Goal: Task Accomplishment & Management: Use online tool/utility

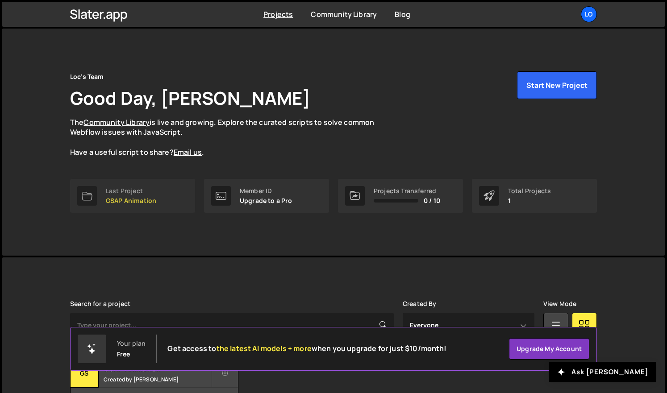
click at [141, 197] on p "GSAP Animation" at bounding box center [131, 200] width 50 height 7
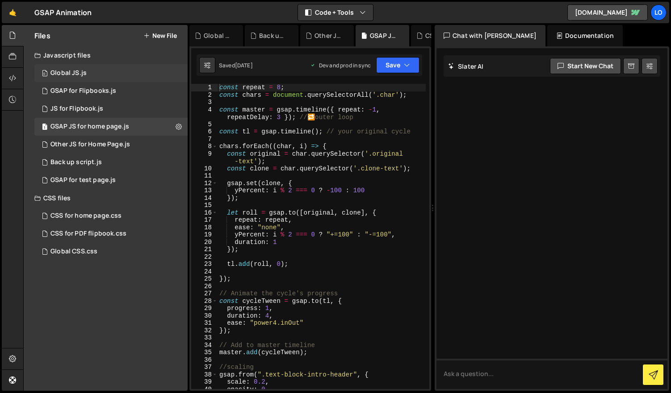
click at [121, 71] on div "0 Global JS.js 0" at bounding box center [110, 73] width 153 height 18
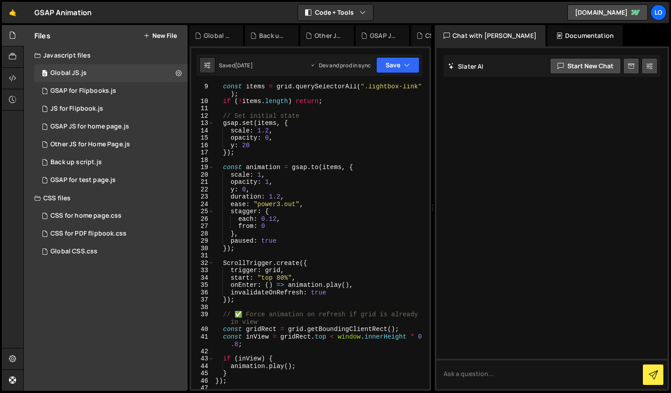
scroll to position [70, 0]
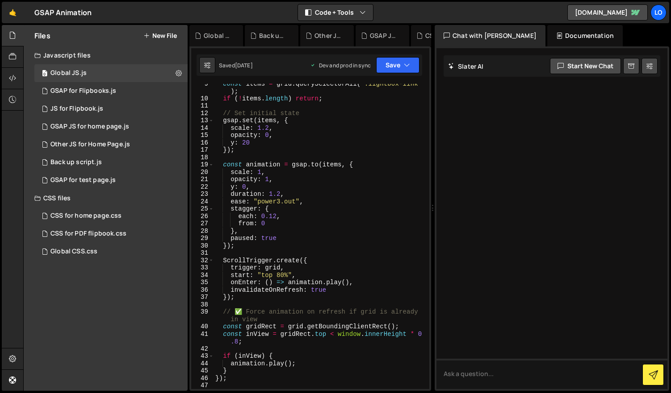
click at [249, 376] on div "const items = grid . querySelectorAll ( ".lightbox-link" ) ; if ( ! items . len…" at bounding box center [319, 244] width 212 height 328
type textarea "});"
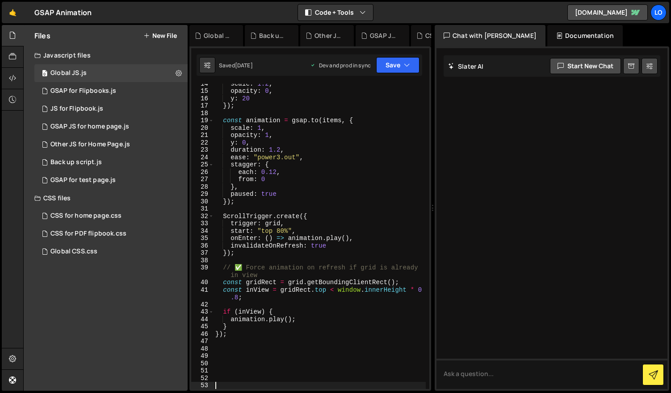
paste textarea "</script>"
type textarea "</script>"
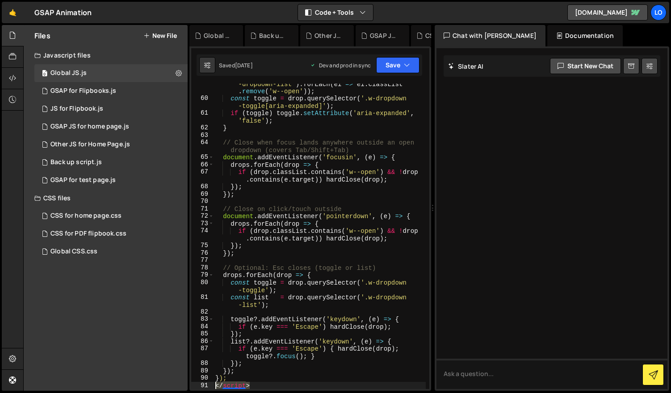
drag, startPoint x: 247, startPoint y: 384, endPoint x: 209, endPoint y: 386, distance: 38.1
click at [209, 387] on div "</script> 59 60 61 62 63 64 65 66 67 68 69 70 71 72 73 74 75 76 77 78 79 80 81 …" at bounding box center [310, 236] width 238 height 305
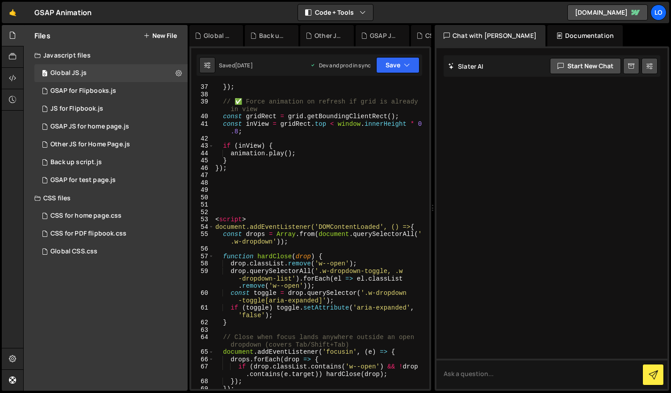
scroll to position [273, 0]
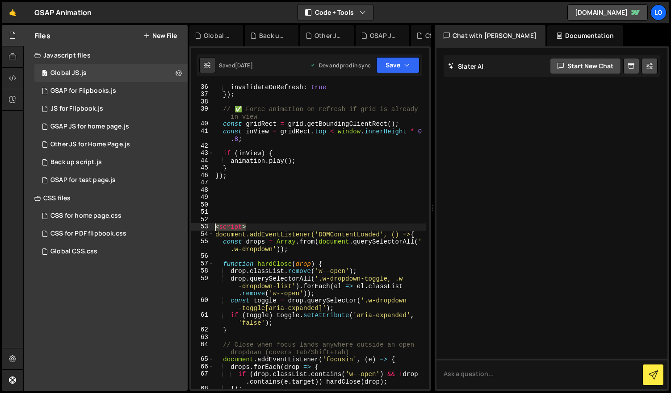
drag, startPoint x: 251, startPoint y: 226, endPoint x: 208, endPoint y: 216, distance: 43.6
click at [208, 225] on div "36 37 38 39 40 41 42 43 44 45 46 47 48 49 50 51 52 53 54 55 56 57 58 59 60 61 6…" at bounding box center [310, 236] width 238 height 305
type textarea "<script>"
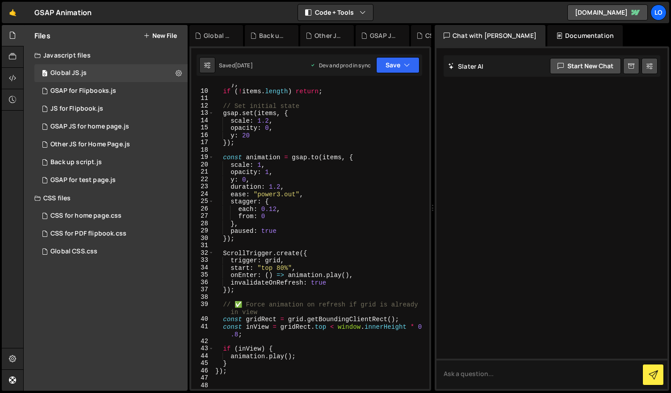
scroll to position [0, 0]
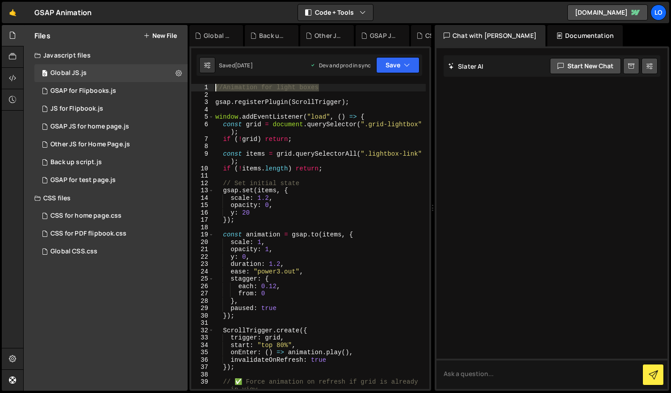
drag, startPoint x: 312, startPoint y: 84, endPoint x: 204, endPoint y: 79, distance: 108.7
click at [202, 81] on div "XXXXXXXXXXXXXXXXXXXXXXXXXXXXXXXXXXXXXXXXXXXXXXXXXXXXXXXXXXXXXXXXXXXXXXXXXXXXXXX…" at bounding box center [310, 218] width 242 height 345
type textarea "//Animation for light boxes"
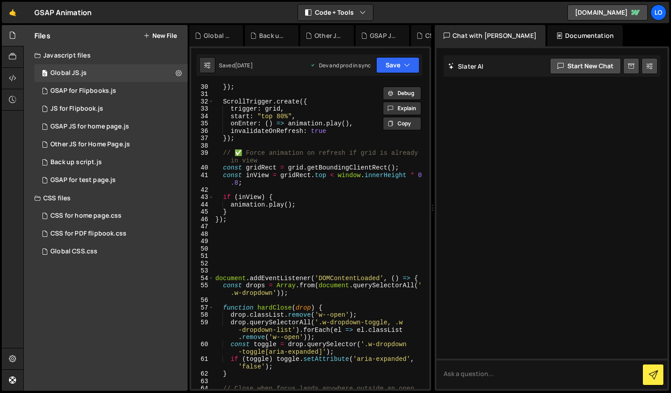
scroll to position [235, 0]
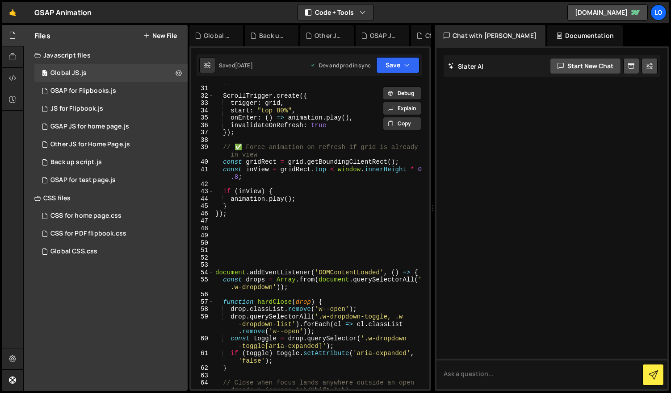
click at [229, 262] on div "}) ; ScrollTrigger . create ({ trigger : grid , start : "top 80%" , onEnter : (…" at bounding box center [319, 241] width 212 height 328
paste textarea "//Animation for light boxes"
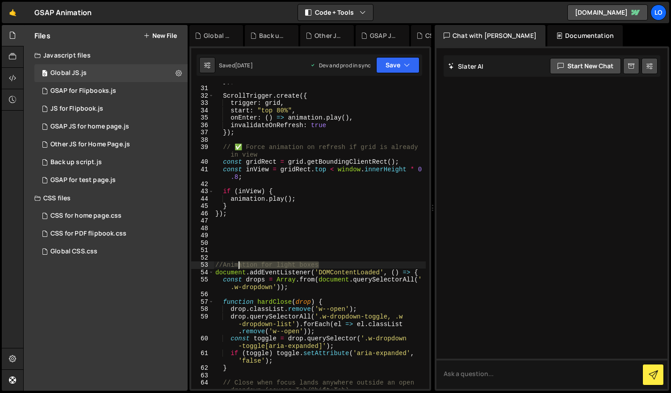
drag, startPoint x: 320, startPoint y: 263, endPoint x: 234, endPoint y: 257, distance: 86.9
click at [234, 261] on div "}) ; ScrollTrigger . create ({ trigger : grid , start : "top 80%" , onEnter : (…" at bounding box center [319, 241] width 212 height 328
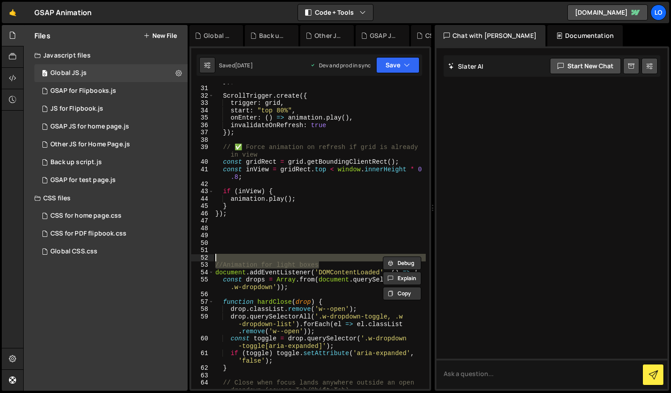
click at [322, 263] on div "}) ; ScrollTrigger . create ({ trigger : grid , start : "top 80%" , onEnter : (…" at bounding box center [319, 236] width 212 height 305
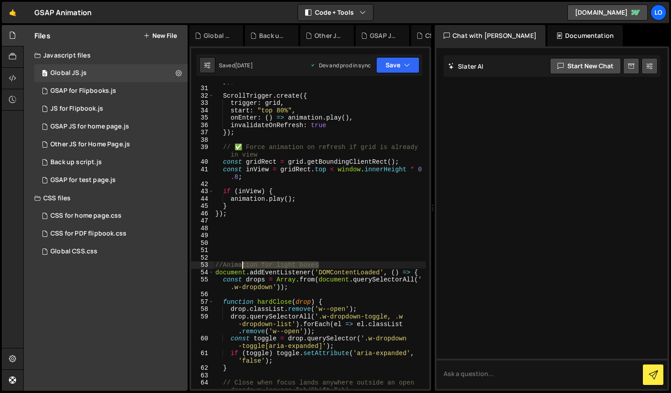
drag, startPoint x: 323, startPoint y: 265, endPoint x: 244, endPoint y: 267, distance: 79.1
click at [244, 267] on div "}) ; ScrollTrigger . create ({ trigger : grid , start : "top 80%" , onEnter : (…" at bounding box center [319, 241] width 212 height 328
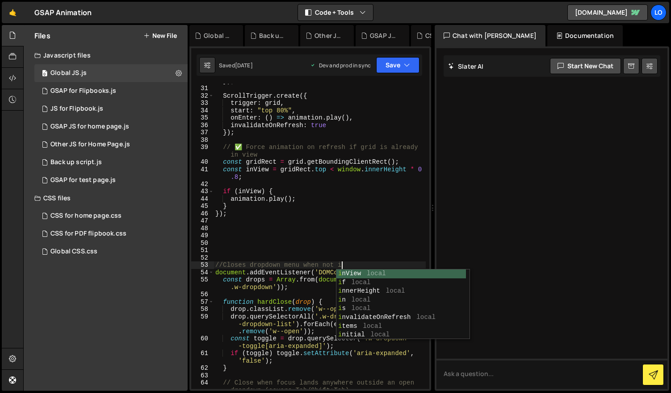
scroll to position [0, 8]
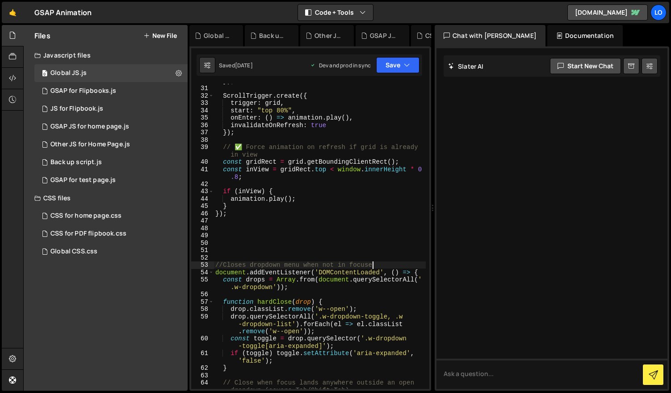
type textarea "//Closes dropdown menu when not in focus"
click at [413, 239] on div "}) ; ScrollTrigger . create ({ trigger : grid , start : "top 80%" , onEnter : (…" at bounding box center [319, 241] width 212 height 328
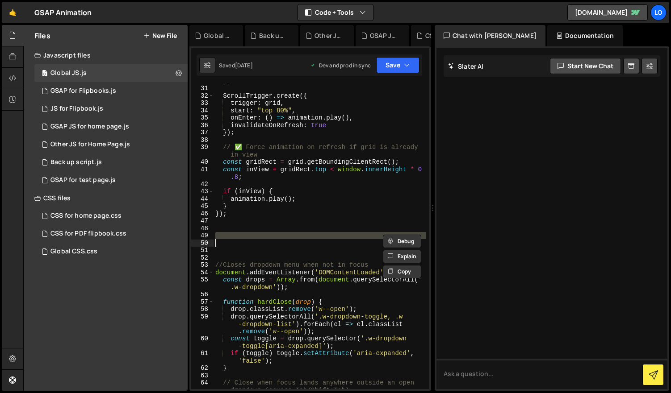
scroll to position [0, 0]
click at [392, 65] on button "Save" at bounding box center [397, 65] width 43 height 16
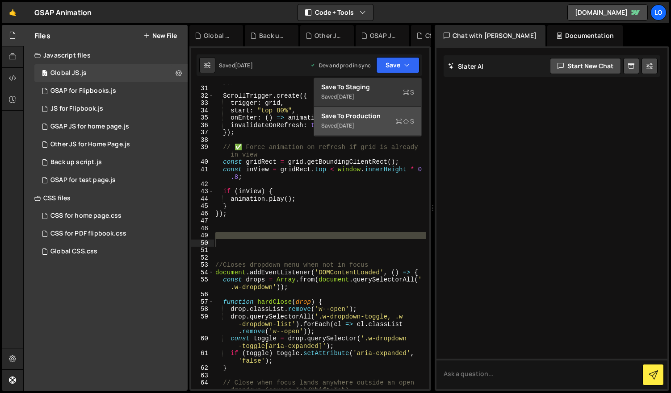
click at [376, 120] on div "Save to Production S" at bounding box center [367, 116] width 93 height 9
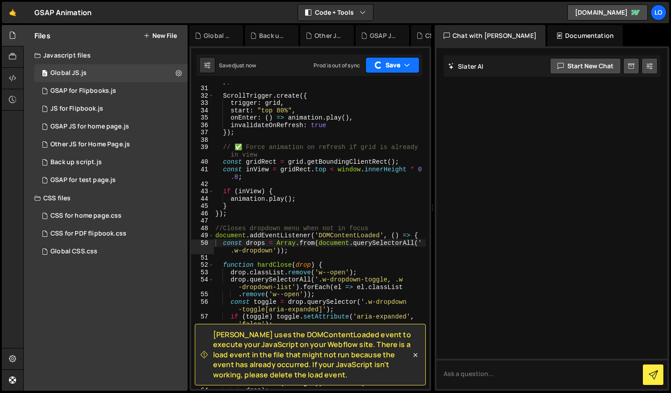
click at [394, 63] on button "Save" at bounding box center [392, 65] width 54 height 16
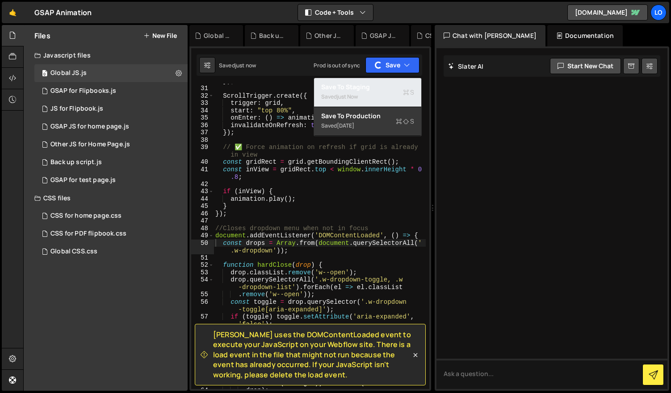
click at [381, 92] on div "Saved just now" at bounding box center [367, 97] width 93 height 11
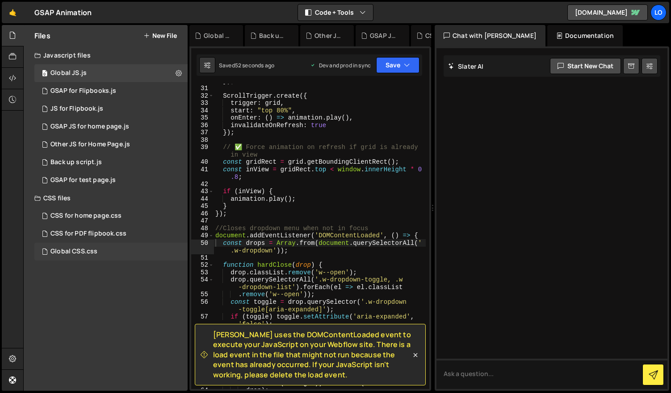
click at [168, 253] on div "Global CSS.css 0" at bounding box center [110, 252] width 153 height 18
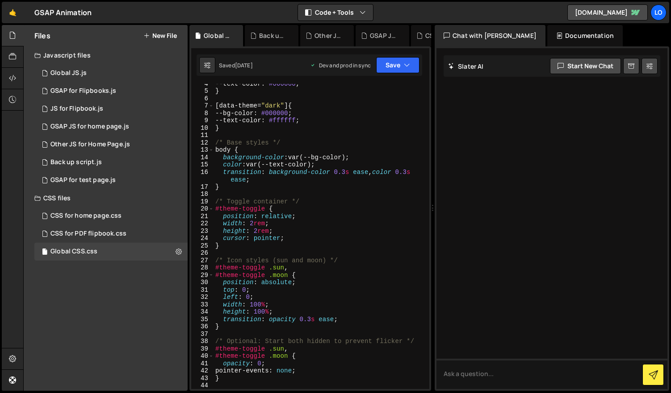
scroll to position [26, 0]
type textarea "}"
click at [249, 382] on div "--text-color : #000000 ; } [ data-theme = " dark " ] { --bg-color : #000000 ; -…" at bounding box center [319, 240] width 212 height 320
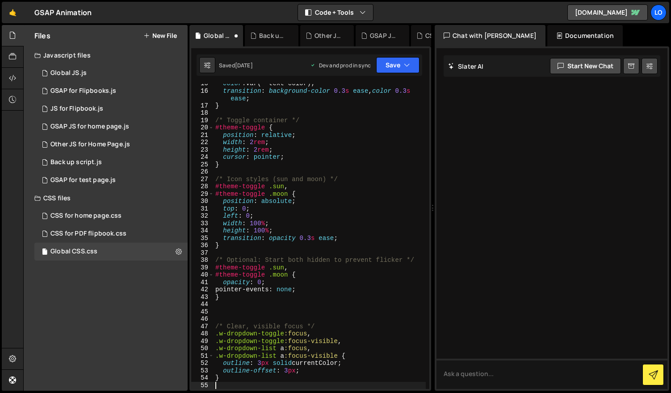
scroll to position [107, 0]
click at [393, 66] on button "Save" at bounding box center [397, 65] width 43 height 16
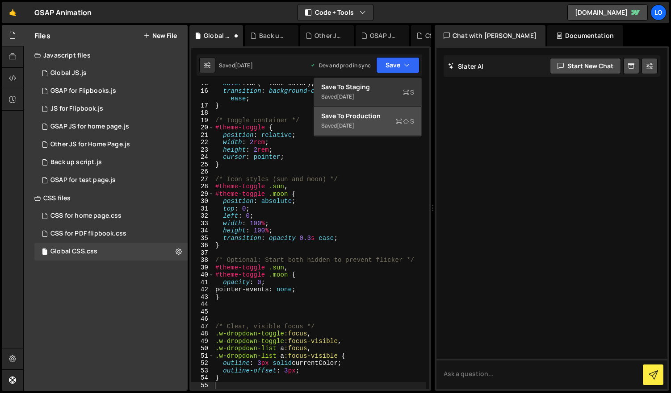
click at [364, 121] on div "Saved [DATE]" at bounding box center [367, 126] width 93 height 11
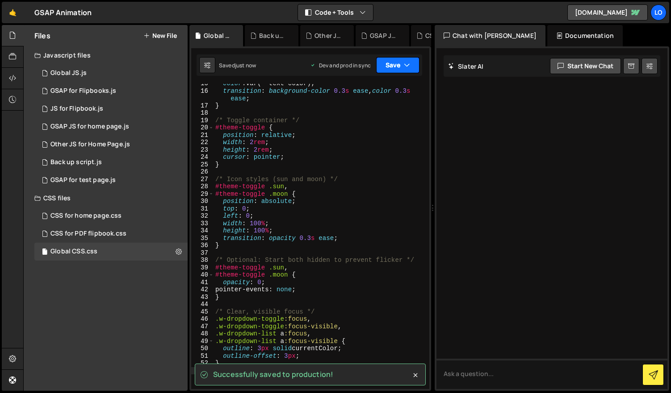
click at [390, 63] on button "Save" at bounding box center [397, 65] width 43 height 16
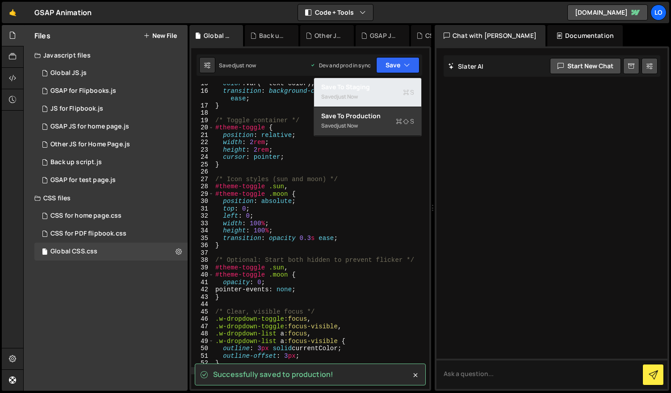
click at [374, 92] on div "Saved just now" at bounding box center [367, 97] width 93 height 11
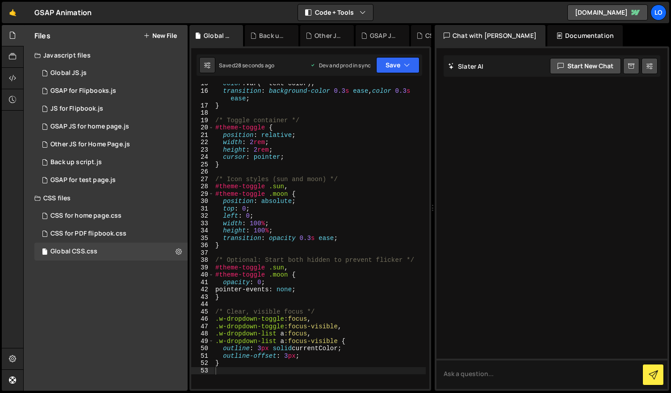
click at [273, 337] on div "color : var(--text-color) ; transition : background-color 0.3 s ease , color 0.…" at bounding box center [319, 240] width 212 height 320
drag, startPoint x: 213, startPoint y: 312, endPoint x: 217, endPoint y: 308, distance: 5.4
click at [213, 311] on div "45" at bounding box center [202, 313] width 23 height 8
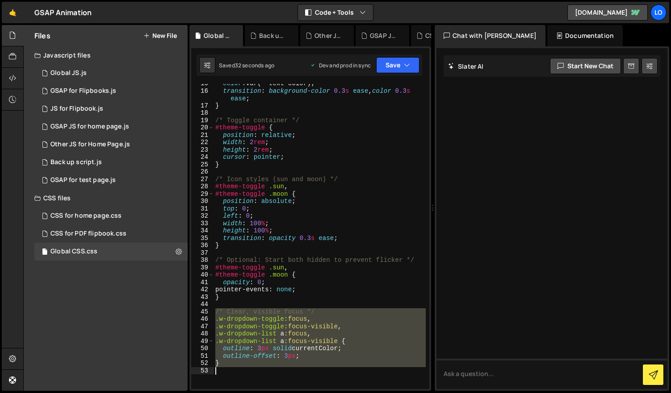
drag, startPoint x: 216, startPoint y: 314, endPoint x: 276, endPoint y: 372, distance: 83.7
click at [273, 376] on div "color : var(--text-color) ; transition : background-color 0.3 s ease , color 0.…" at bounding box center [319, 240] width 212 height 320
type textarea "}"
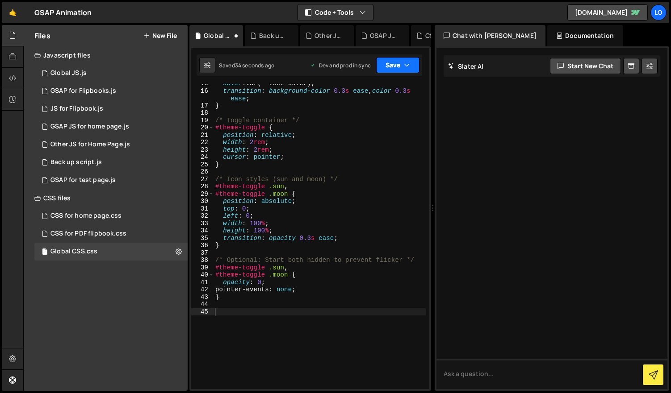
click at [387, 61] on button "Save" at bounding box center [397, 65] width 43 height 16
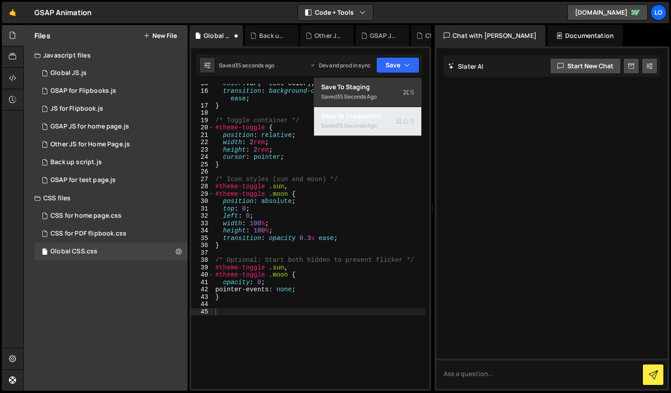
click at [385, 124] on div "Saved 35 seconds ago" at bounding box center [367, 126] width 93 height 11
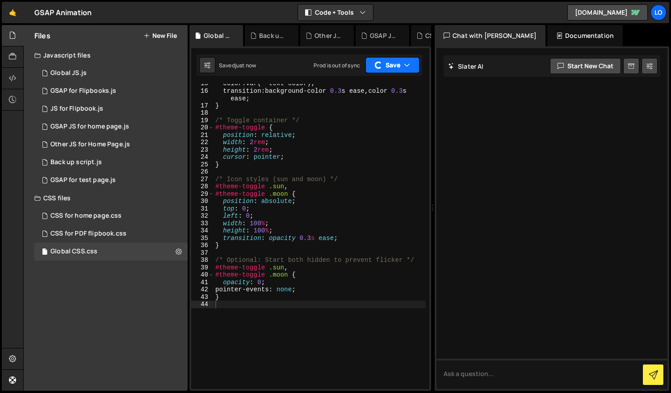
click at [394, 65] on button "Save" at bounding box center [392, 65] width 54 height 16
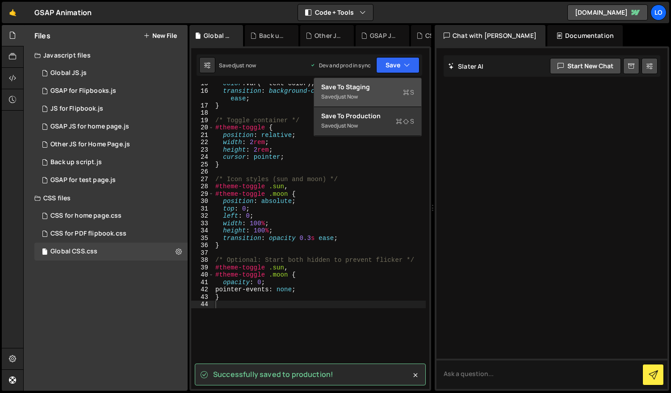
click at [379, 93] on div "Saved just now" at bounding box center [367, 97] width 93 height 11
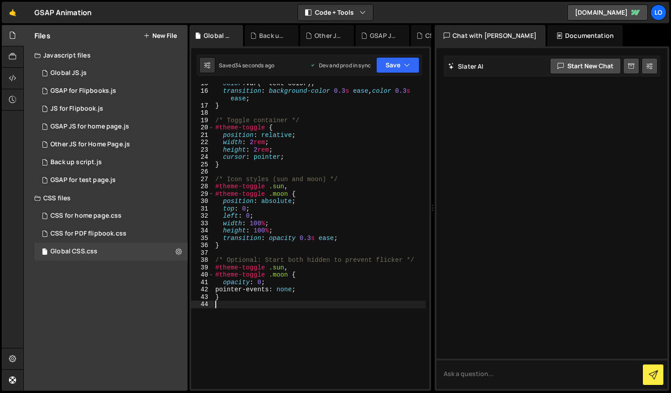
click at [250, 333] on div "color : var(--text-color) ; transition : background-color 0.3 s ease , color 0.…" at bounding box center [319, 240] width 212 height 320
paste textarea "}"
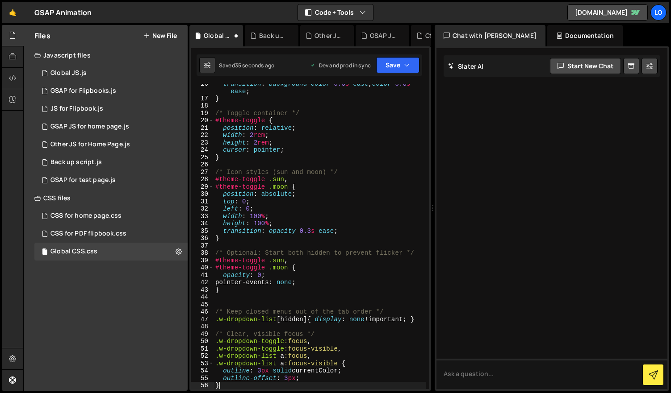
scroll to position [114, 0]
click at [391, 66] on button "Save" at bounding box center [397, 65] width 43 height 16
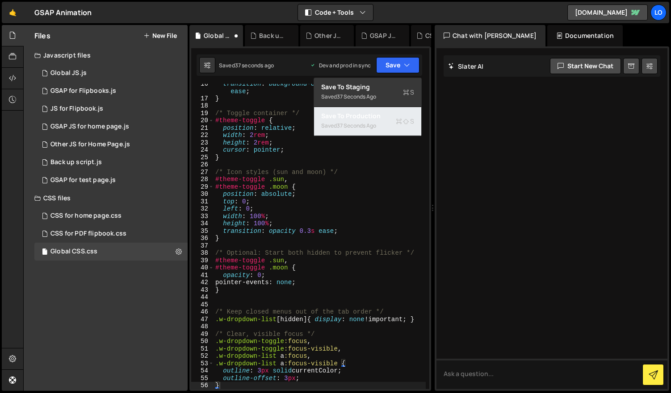
click at [381, 121] on div "Saved 37 seconds ago" at bounding box center [367, 126] width 93 height 11
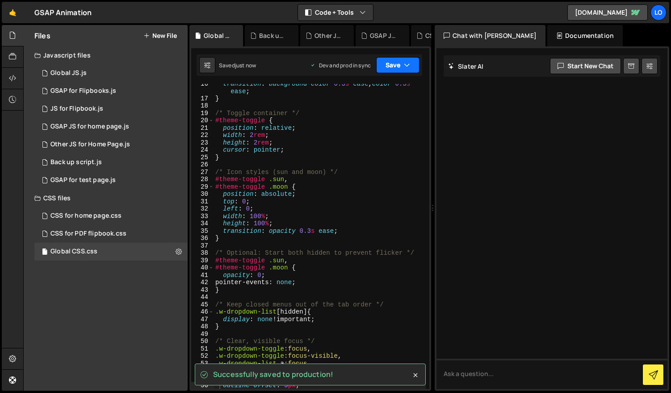
click at [392, 63] on button "Save" at bounding box center [397, 65] width 43 height 16
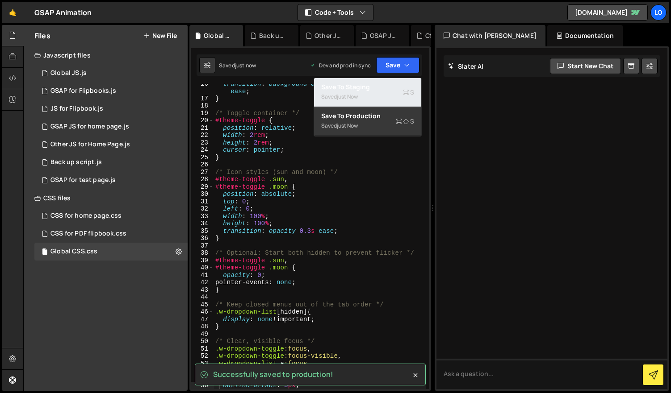
click at [379, 94] on div "Saved just now" at bounding box center [367, 97] width 93 height 11
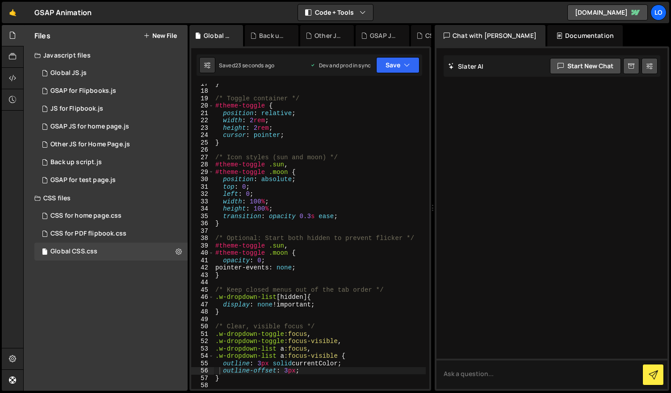
scroll to position [129, 0]
click at [295, 362] on div "} /* Toggle container */ #theme-toggle { position : relative ; width : 2 rem ; …" at bounding box center [319, 240] width 212 height 320
click at [228, 377] on div "} /* Toggle container */ #theme-toggle { position : relative ; width : 2 rem ; …" at bounding box center [319, 240] width 212 height 320
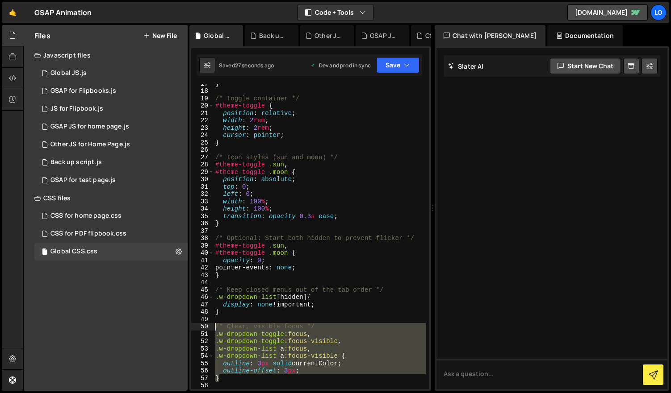
drag, startPoint x: 227, startPoint y: 379, endPoint x: 198, endPoint y: 328, distance: 58.8
click at [198, 328] on div "} 17 18 19 20 21 22 23 24 25 26 27 28 29 30 31 32 33 34 35 36 37 38 39 40 41 42…" at bounding box center [310, 236] width 238 height 305
type textarea "/* Clear, visible focus */ .w-dropdown-toggle:focus,"
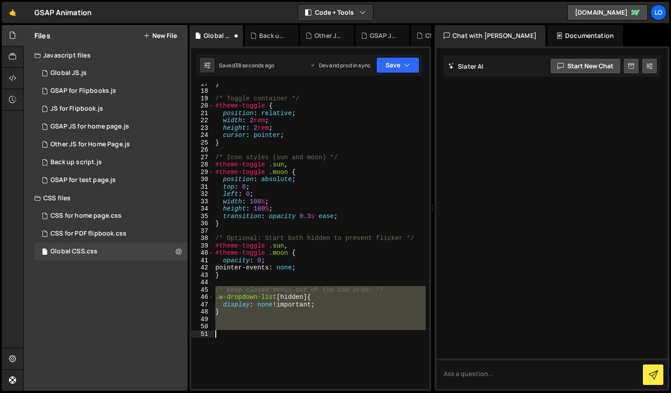
drag, startPoint x: 214, startPoint y: 291, endPoint x: 250, endPoint y: 348, distance: 67.8
click at [249, 350] on div "} /* Toggle container */ #theme-toggle { position : relative ; width : 2 rem ; …" at bounding box center [319, 240] width 212 height 320
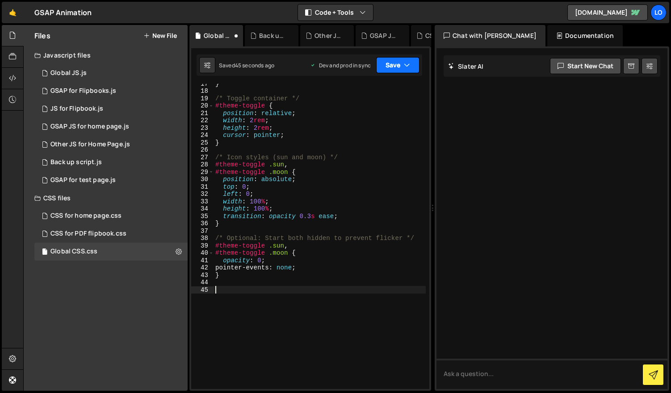
click at [394, 65] on button "Save" at bounding box center [397, 65] width 43 height 16
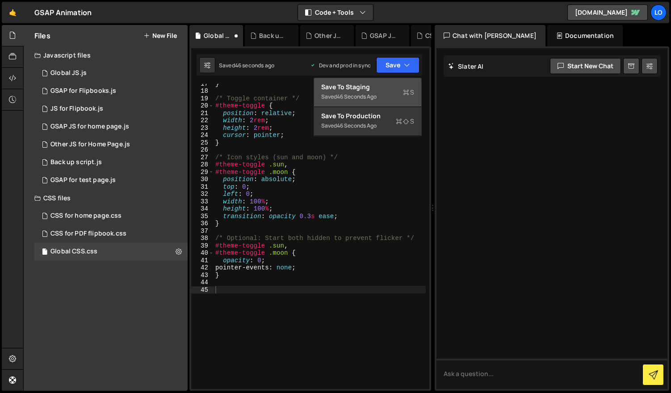
click at [382, 94] on div "Saved 46 seconds ago" at bounding box center [367, 97] width 93 height 11
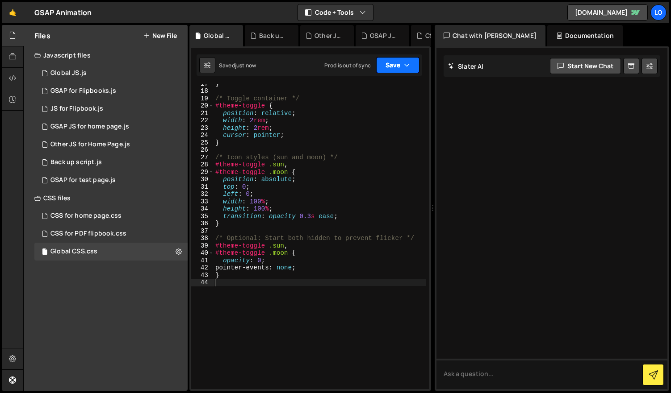
drag, startPoint x: 396, startPoint y: 69, endPoint x: 393, endPoint y: 80, distance: 11.6
click at [396, 69] on button "Save" at bounding box center [397, 65] width 43 height 16
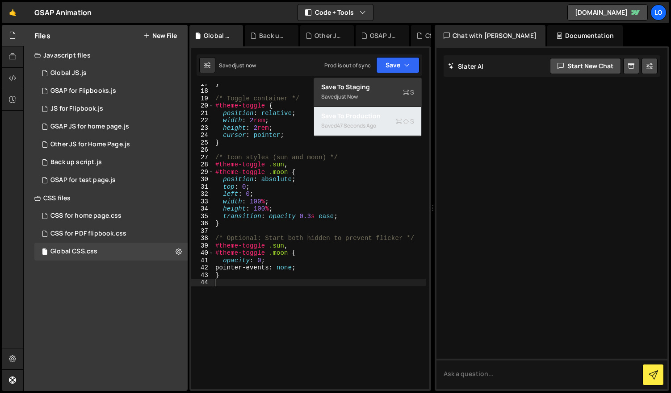
drag, startPoint x: 377, startPoint y: 125, endPoint x: 373, endPoint y: 129, distance: 5.1
click at [376, 125] on div "47 seconds ago" at bounding box center [356, 126] width 39 height 8
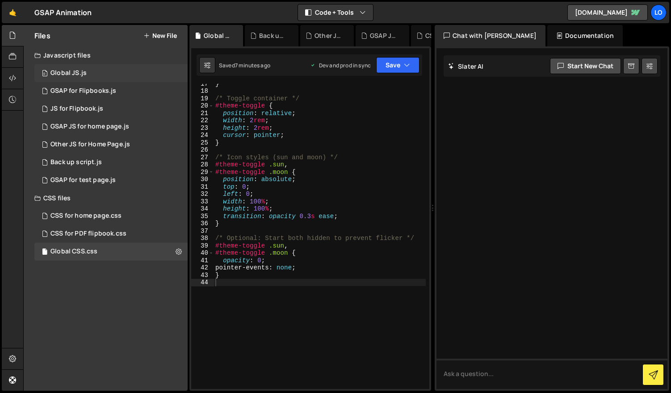
click at [95, 72] on div "0 Global JS.js 0" at bounding box center [110, 73] width 153 height 18
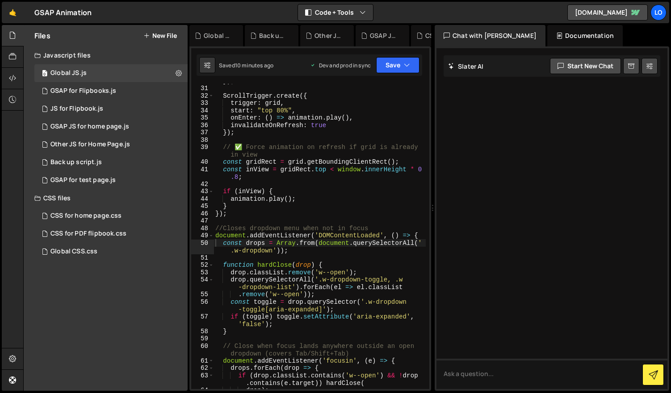
click at [296, 236] on div "}) ; ScrollTrigger . create ({ trigger : grid , start : "top 80%" , onEnter : (…" at bounding box center [319, 237] width 212 height 320
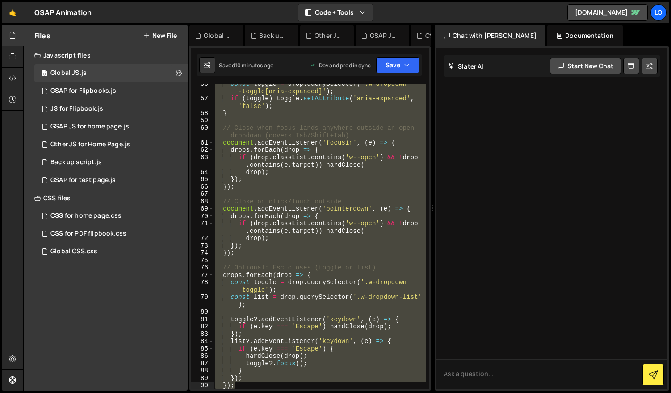
scroll to position [468, 0]
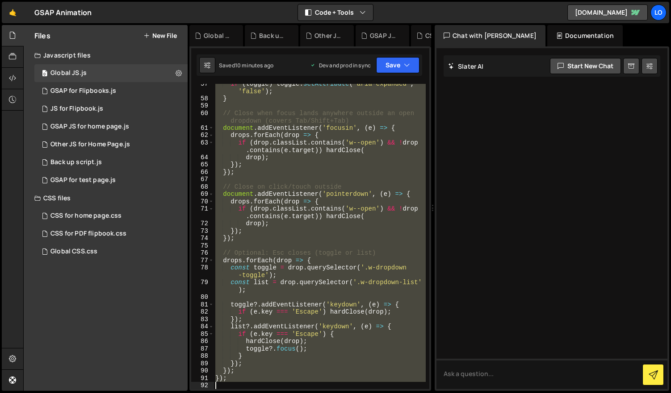
drag, startPoint x: 216, startPoint y: 229, endPoint x: 416, endPoint y: 431, distance: 284.5
click at [416, 393] on html "Projects [GEOGRAPHIC_DATA] Blog Lo Projects Your Teams Account Upgrade Logout" at bounding box center [335, 196] width 671 height 393
type textarea "});"
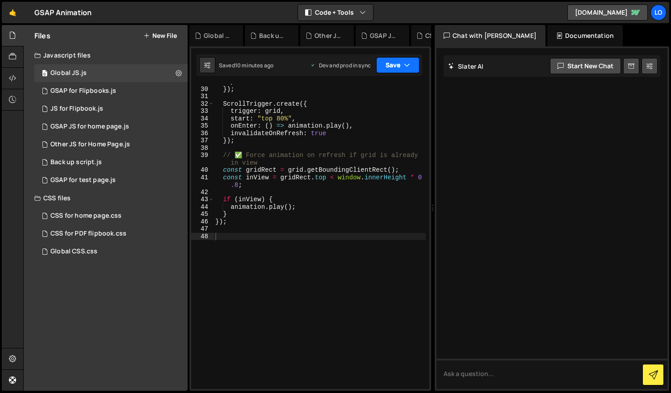
click at [396, 68] on button "Save" at bounding box center [397, 65] width 43 height 16
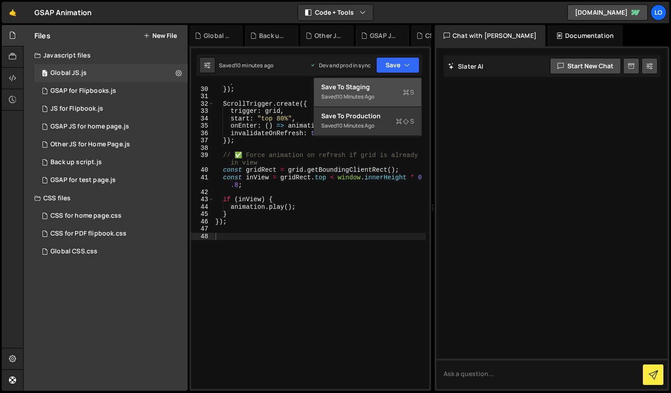
click at [388, 93] on div "Saved 10 minutes ago" at bounding box center [367, 97] width 93 height 11
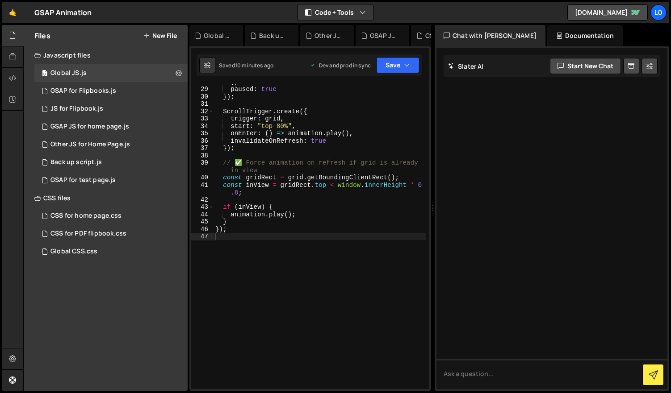
scroll to position [219, 0]
click at [395, 68] on button "Save" at bounding box center [397, 65] width 43 height 16
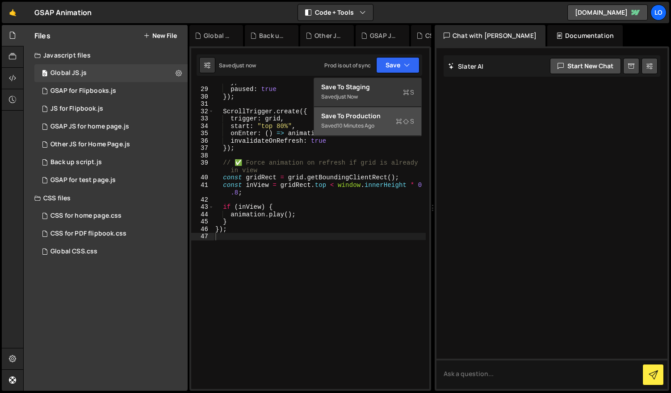
click at [367, 120] on div "Save to Production S" at bounding box center [367, 116] width 93 height 9
